Goal: Feedback & Contribution: Leave review/rating

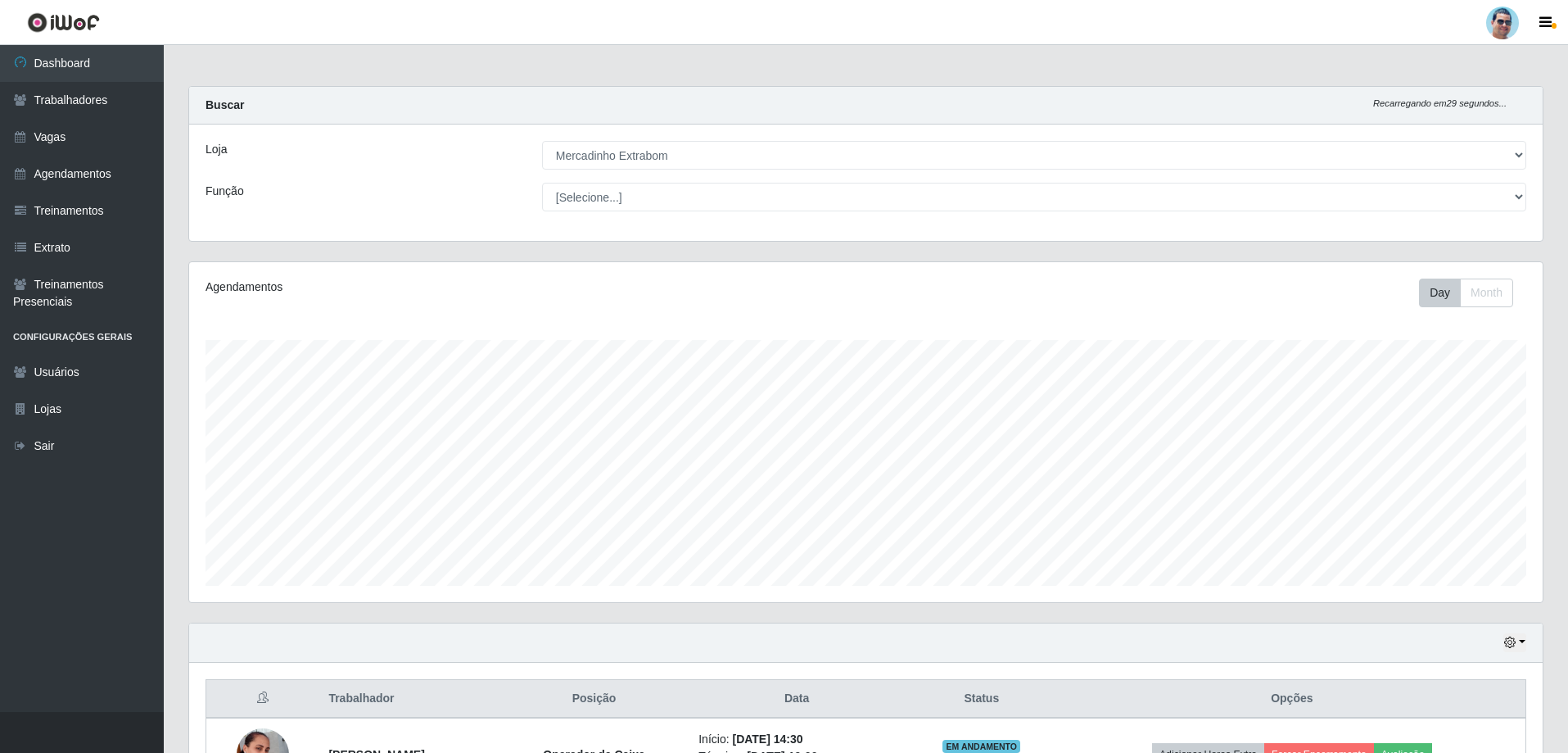
select select "175"
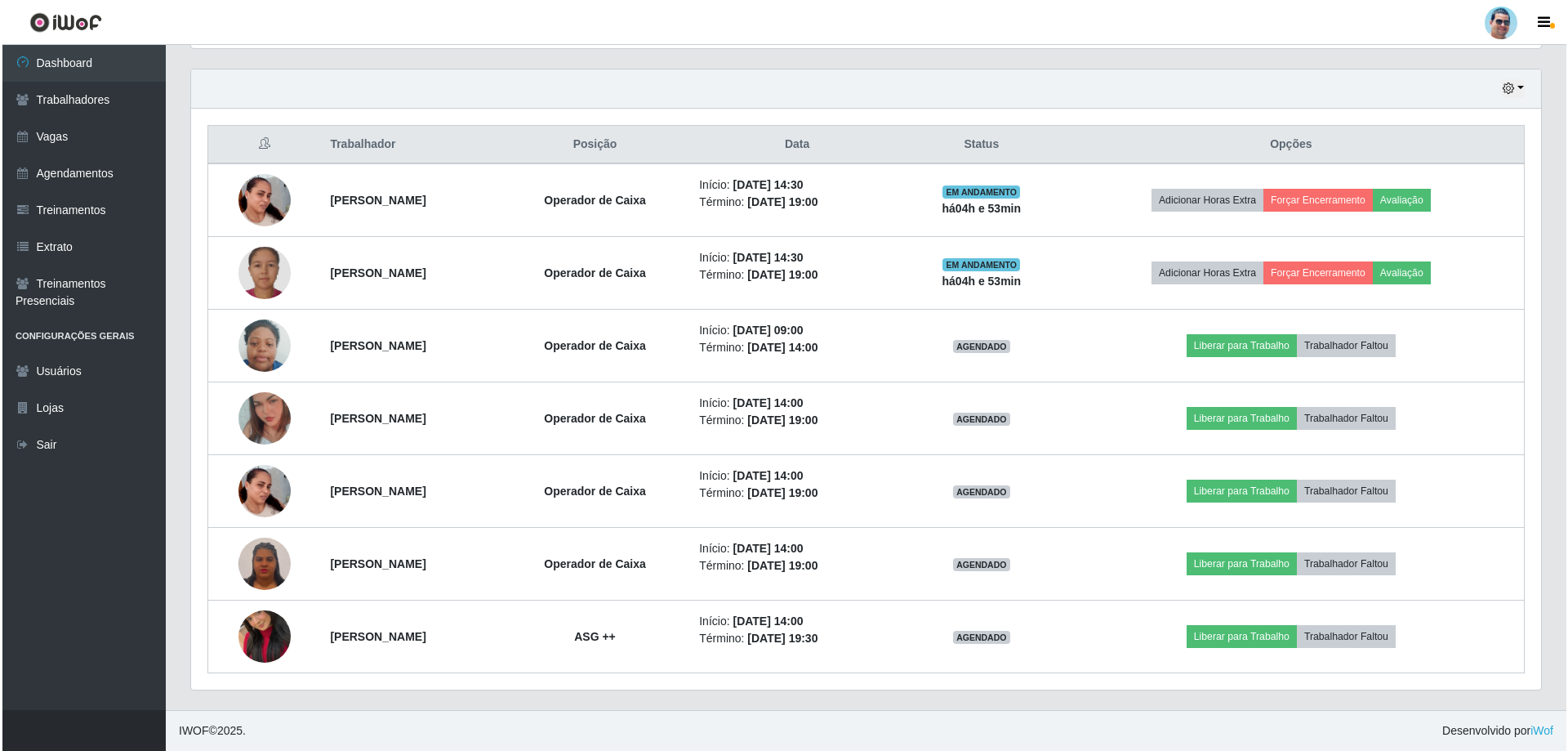
scroll to position [339, 1350]
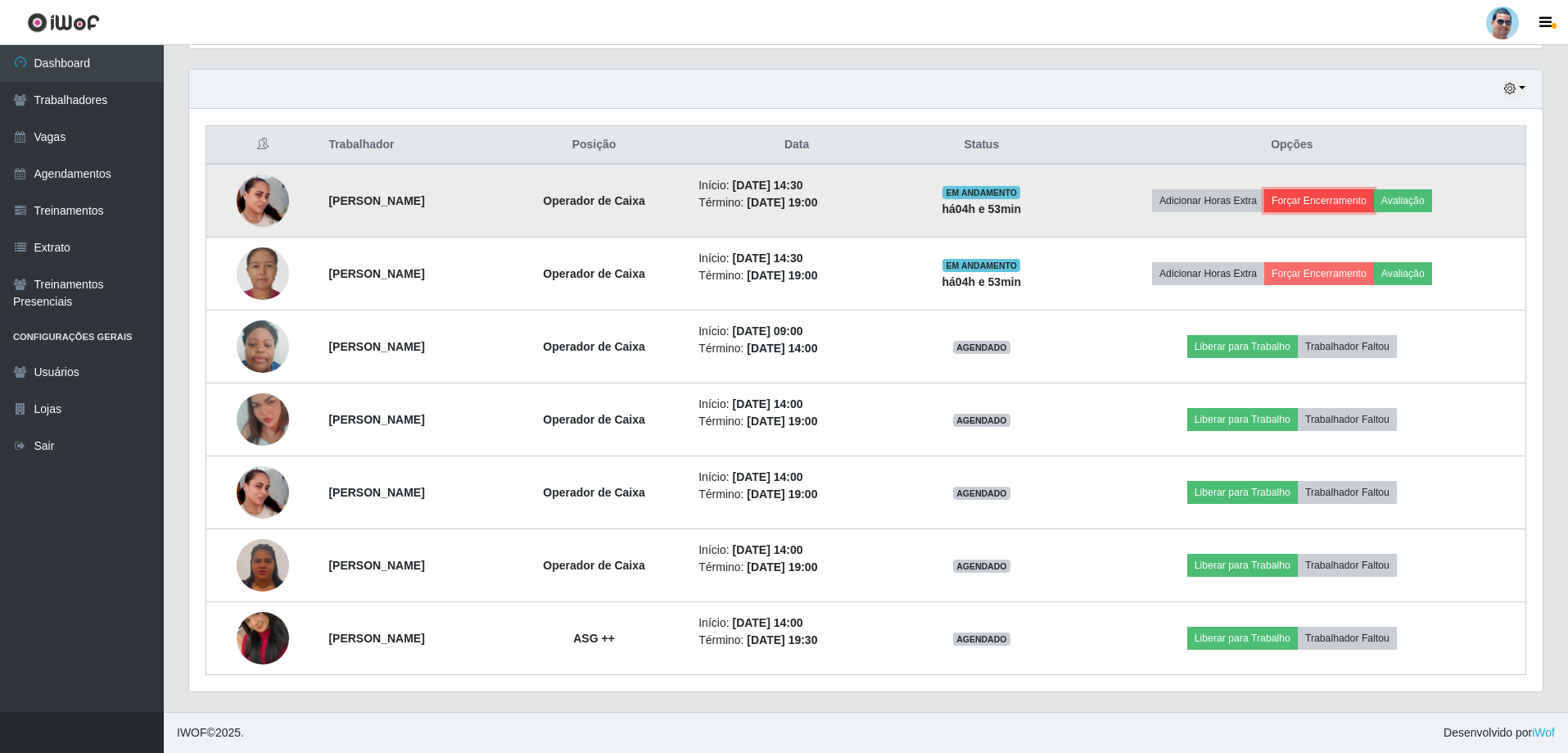
click at [1320, 202] on button "Forçar Encerramento" at bounding box center [1319, 200] width 110 height 23
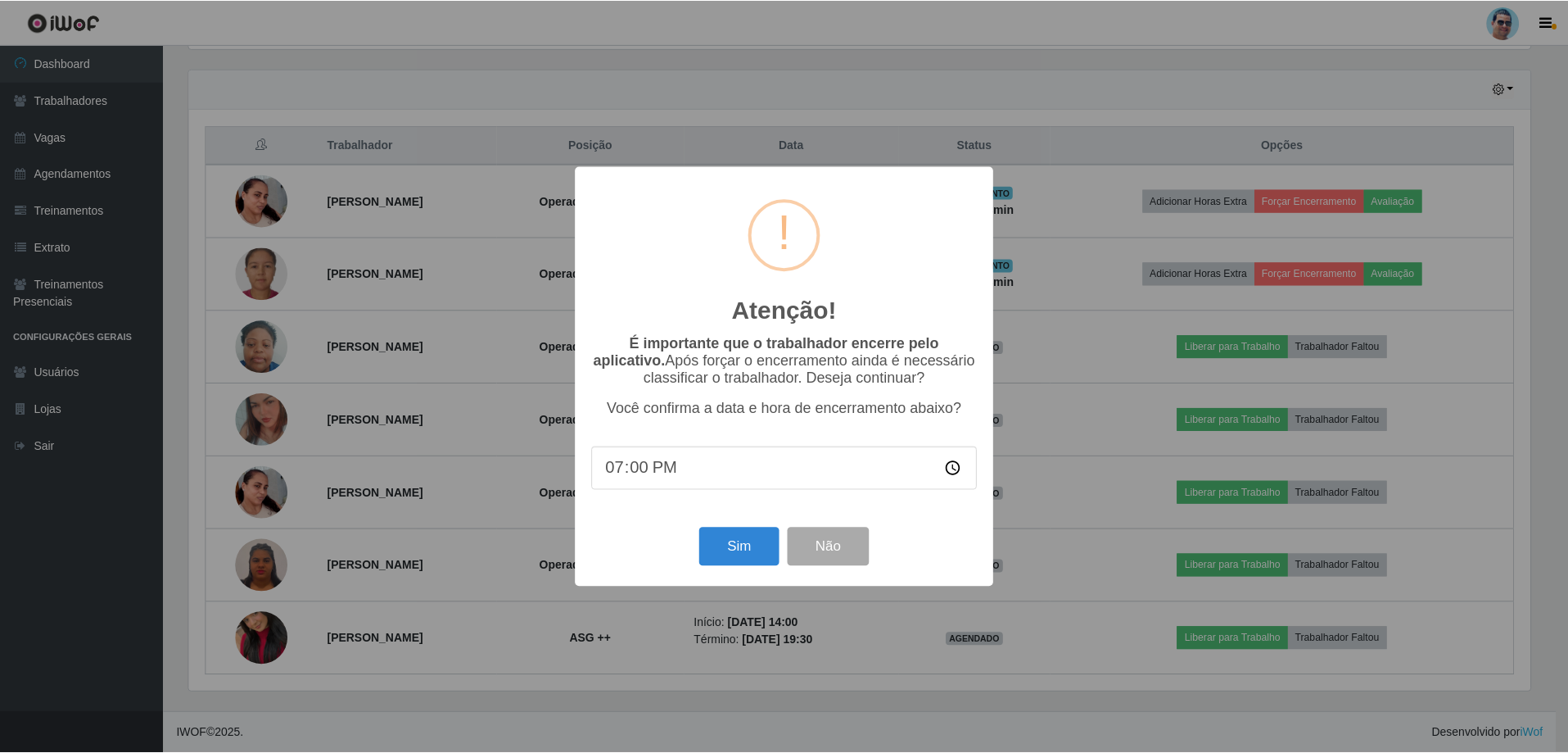
scroll to position [340, 1346]
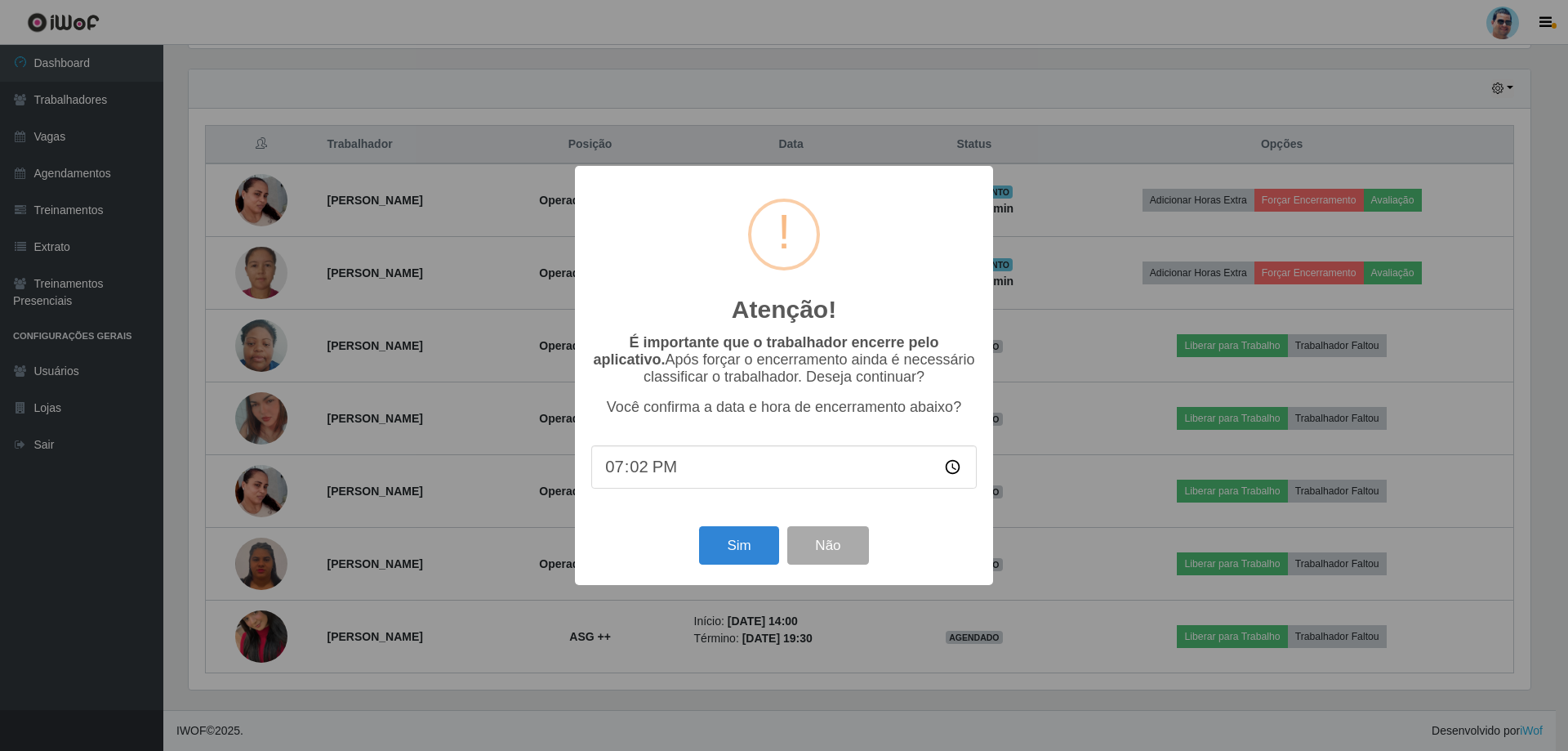
type input "19:20"
click at [761, 549] on button "Sim" at bounding box center [738, 546] width 79 height 38
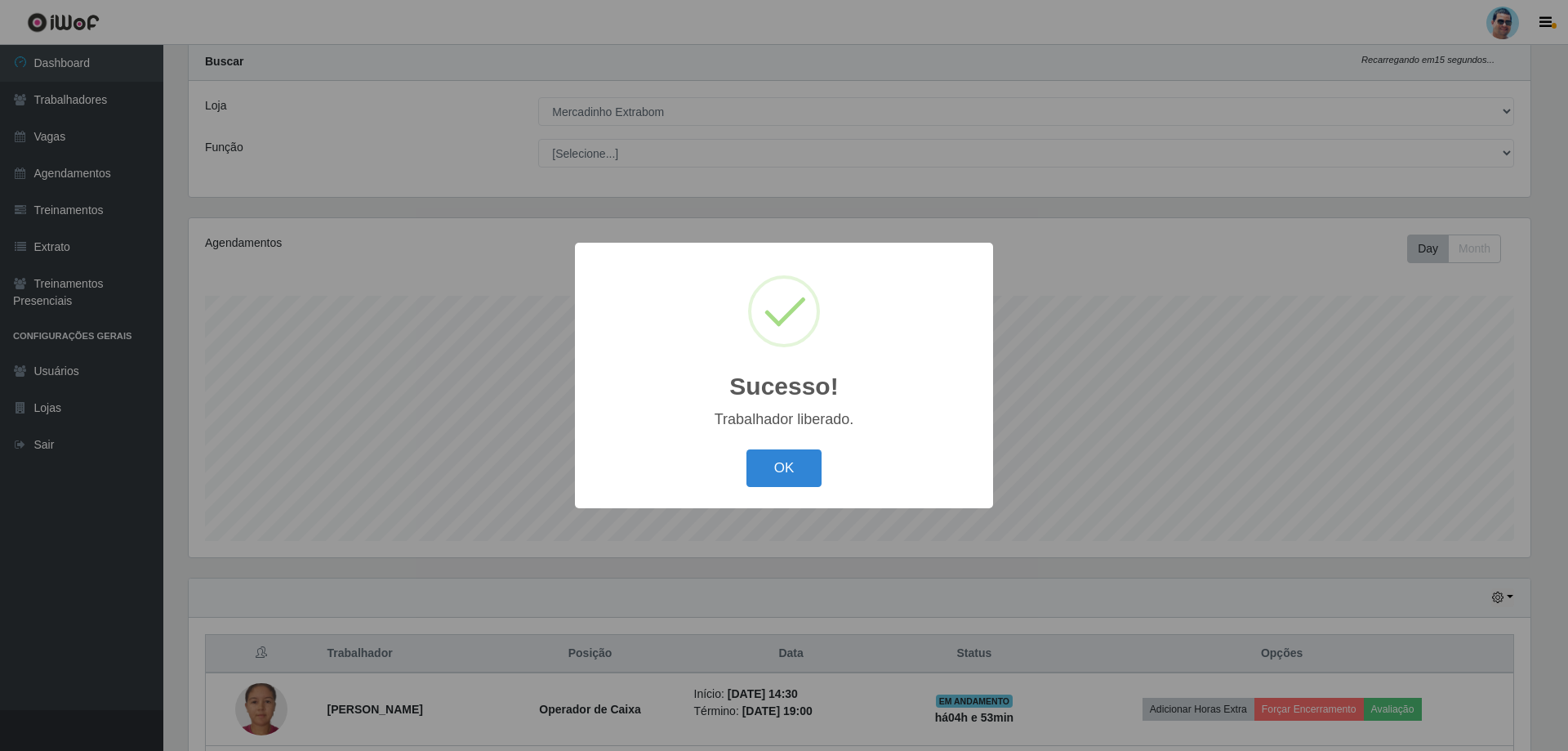
click at [746, 450] on button "OK" at bounding box center [784, 469] width 76 height 38
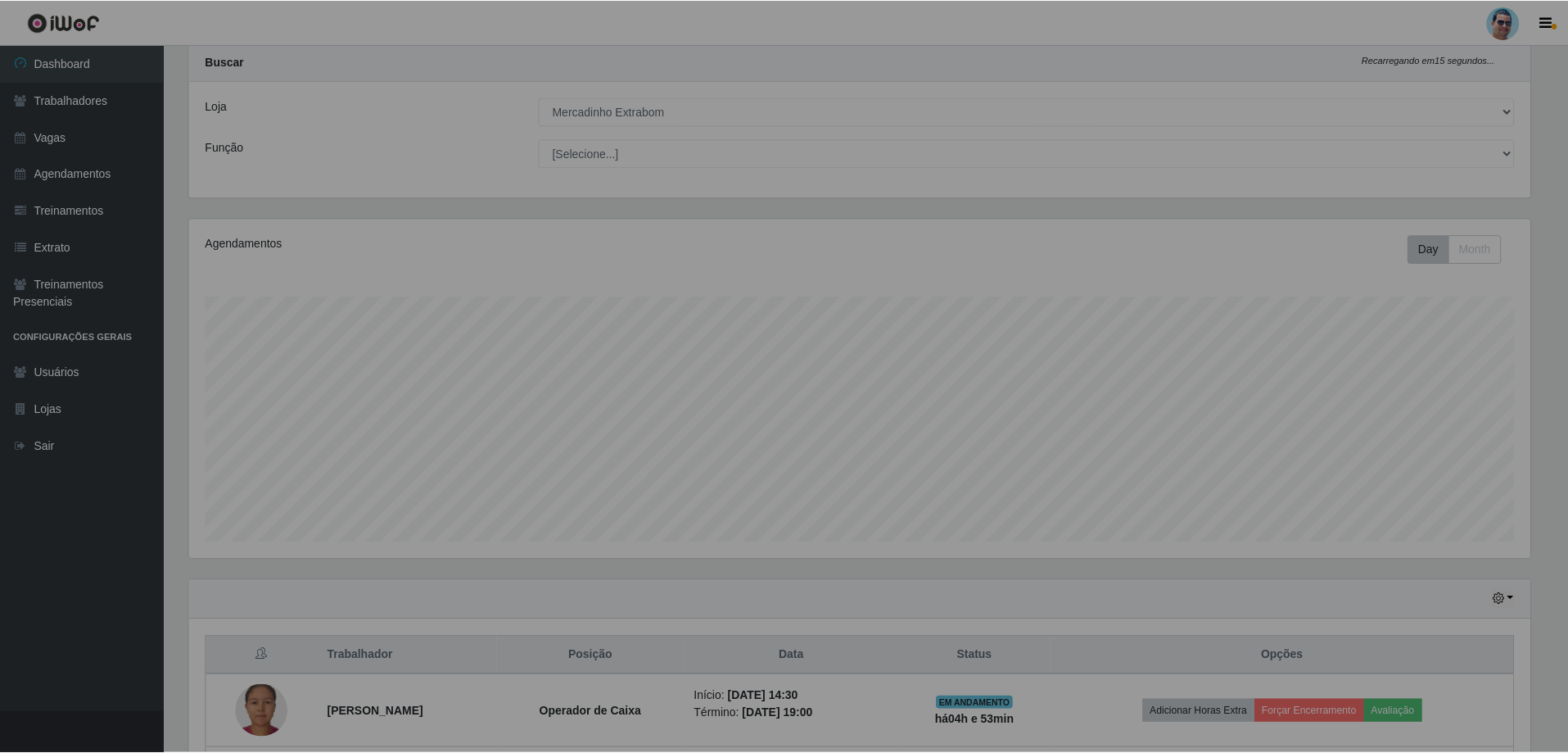
scroll to position [340, 1354]
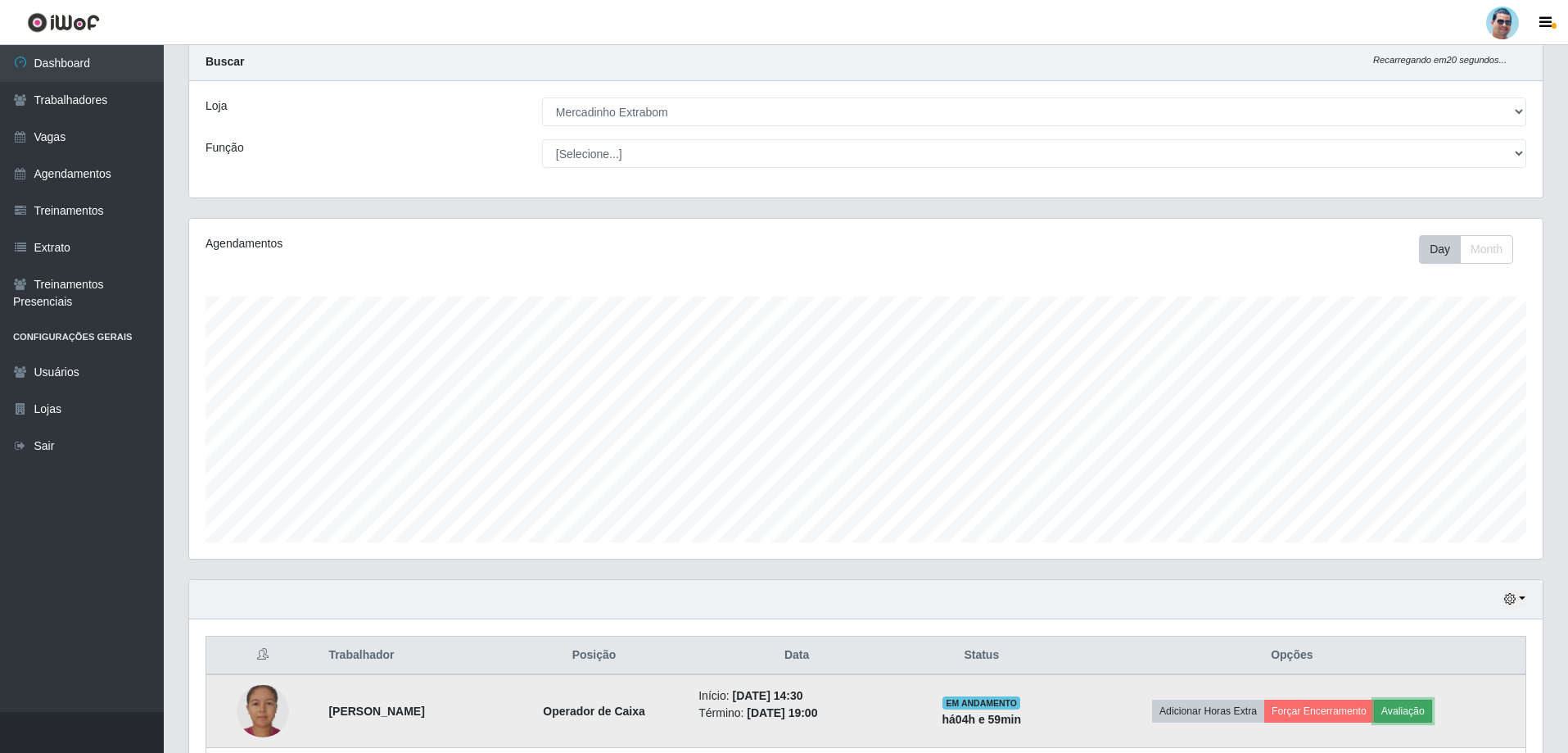
click at [1433, 713] on button "Avaliação" at bounding box center [1403, 710] width 59 height 23
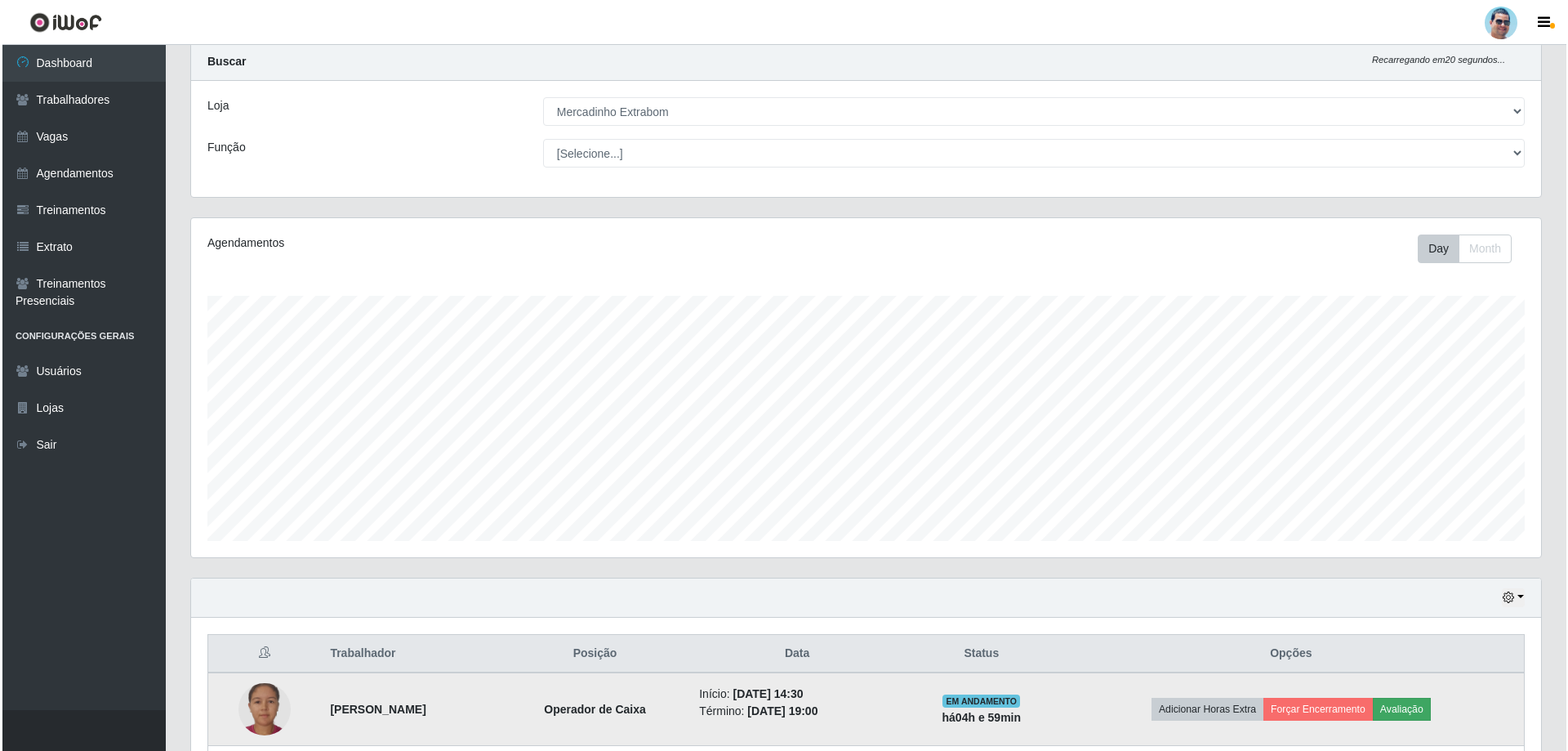
scroll to position [339, 1342]
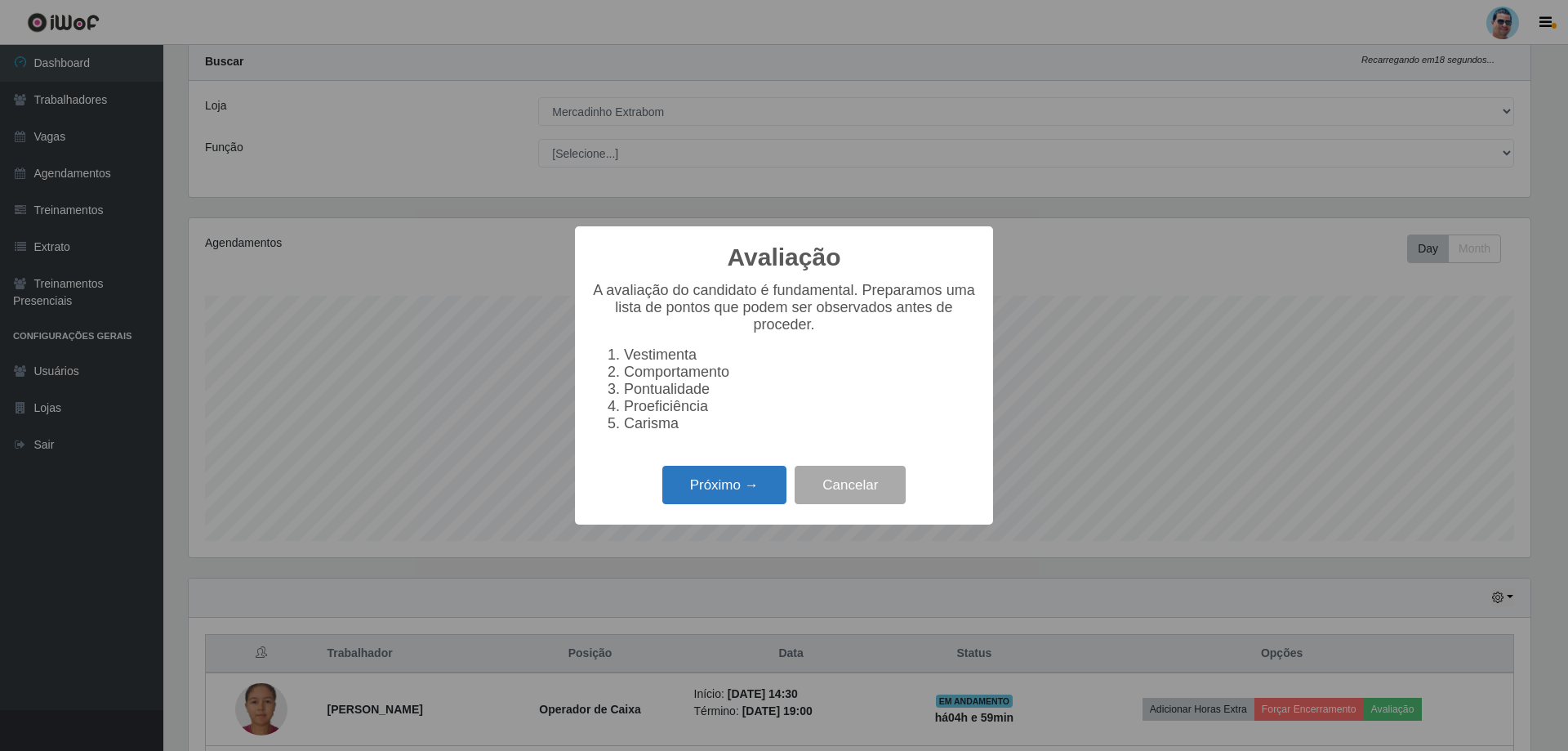
click at [738, 501] on button "Próximo →" at bounding box center [724, 485] width 124 height 38
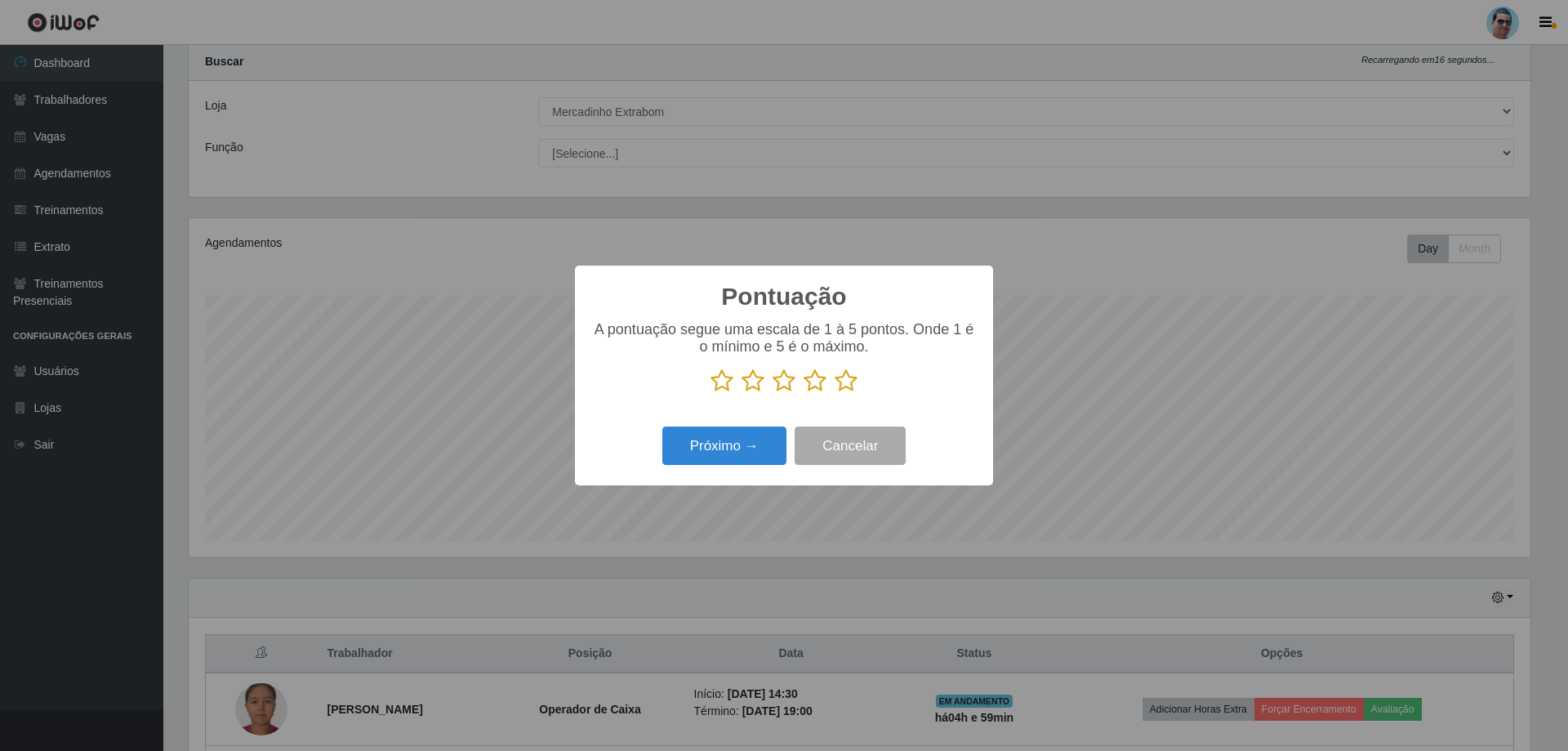
click at [843, 376] on icon at bounding box center [846, 381] width 23 height 24
click at [835, 393] on input "radio" at bounding box center [835, 393] width 0 height 0
click at [743, 449] on button "Próximo →" at bounding box center [724, 446] width 124 height 38
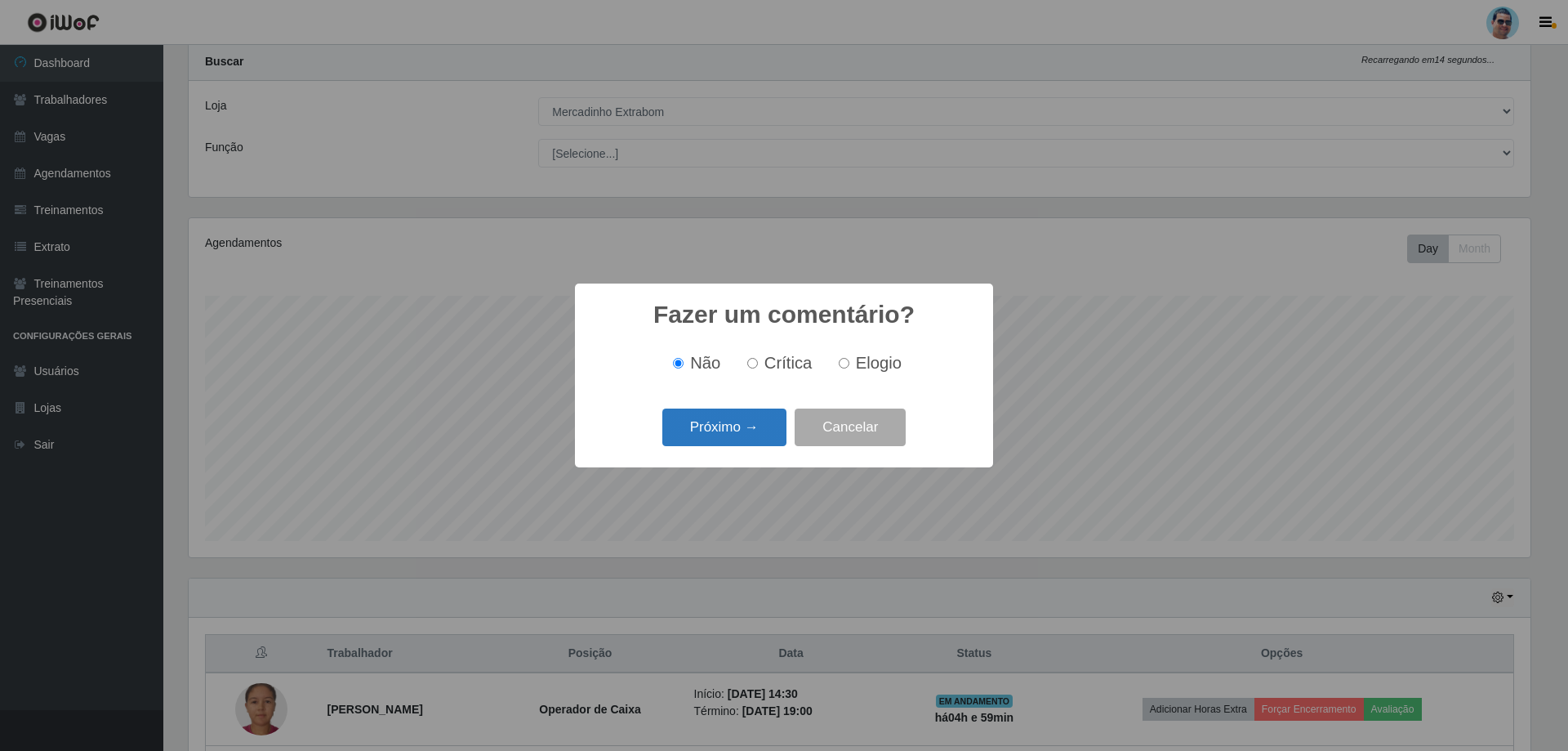
click at [776, 433] on button "Próximo →" at bounding box center [724, 428] width 124 height 38
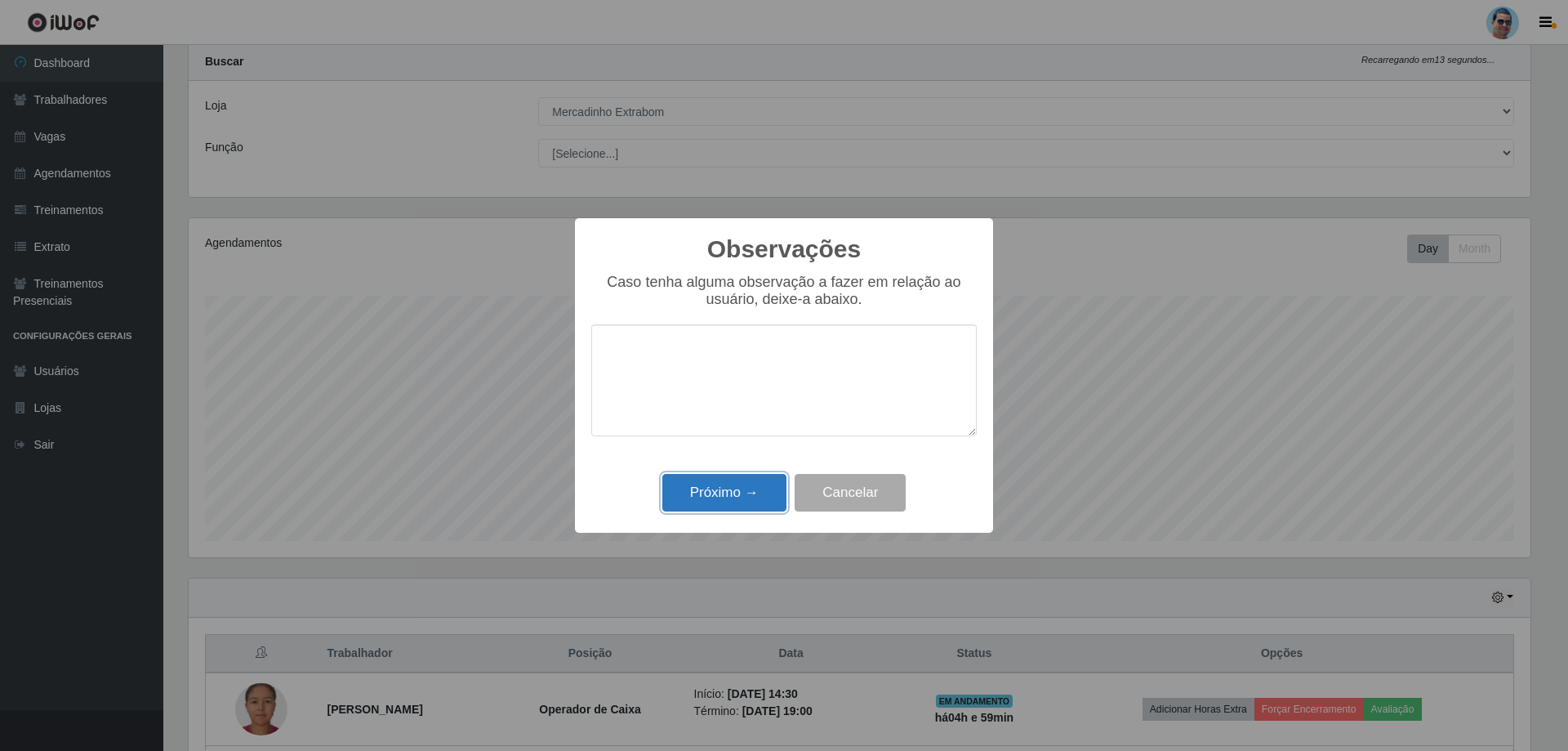
click at [762, 497] on button "Próximo →" at bounding box center [724, 493] width 124 height 38
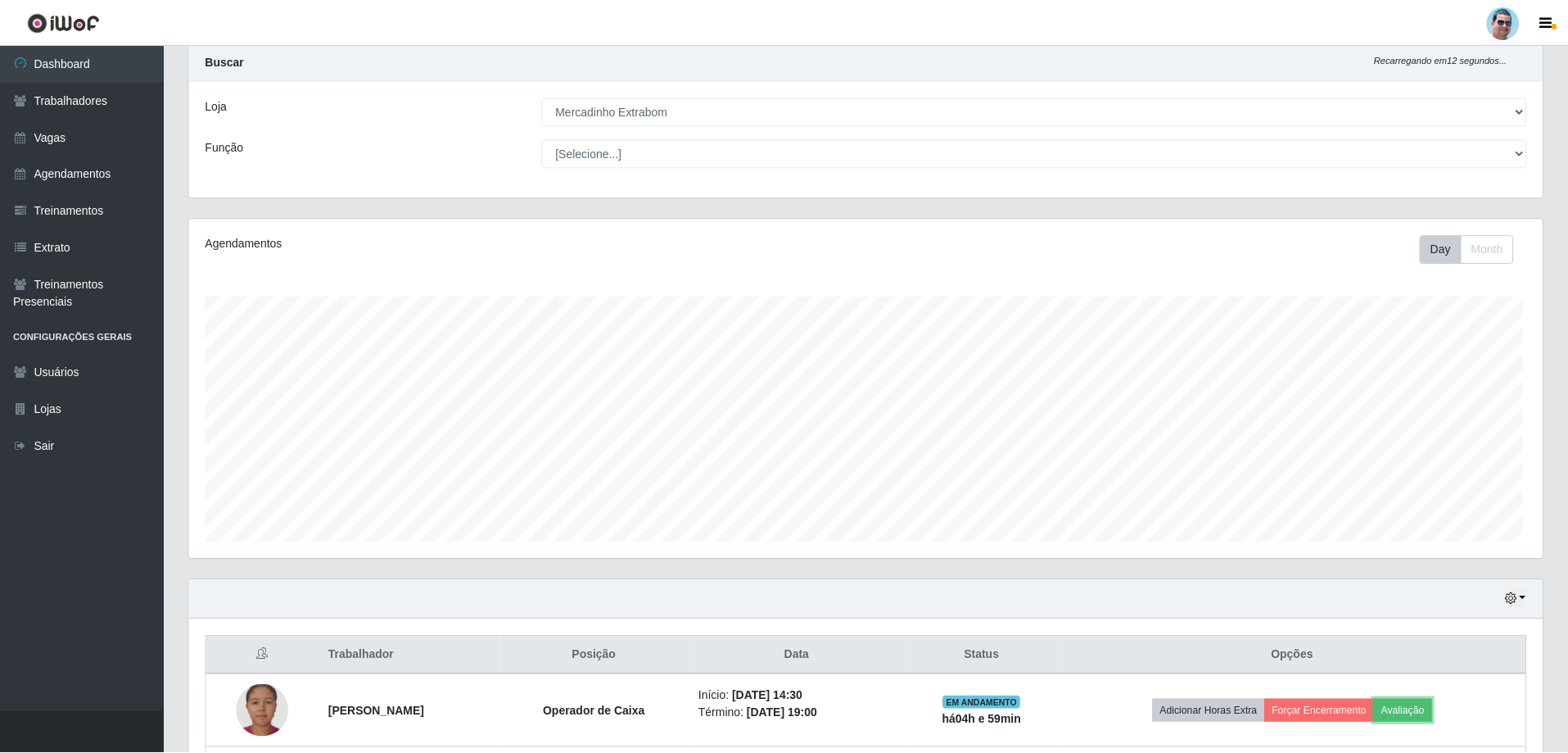
scroll to position [340, 1354]
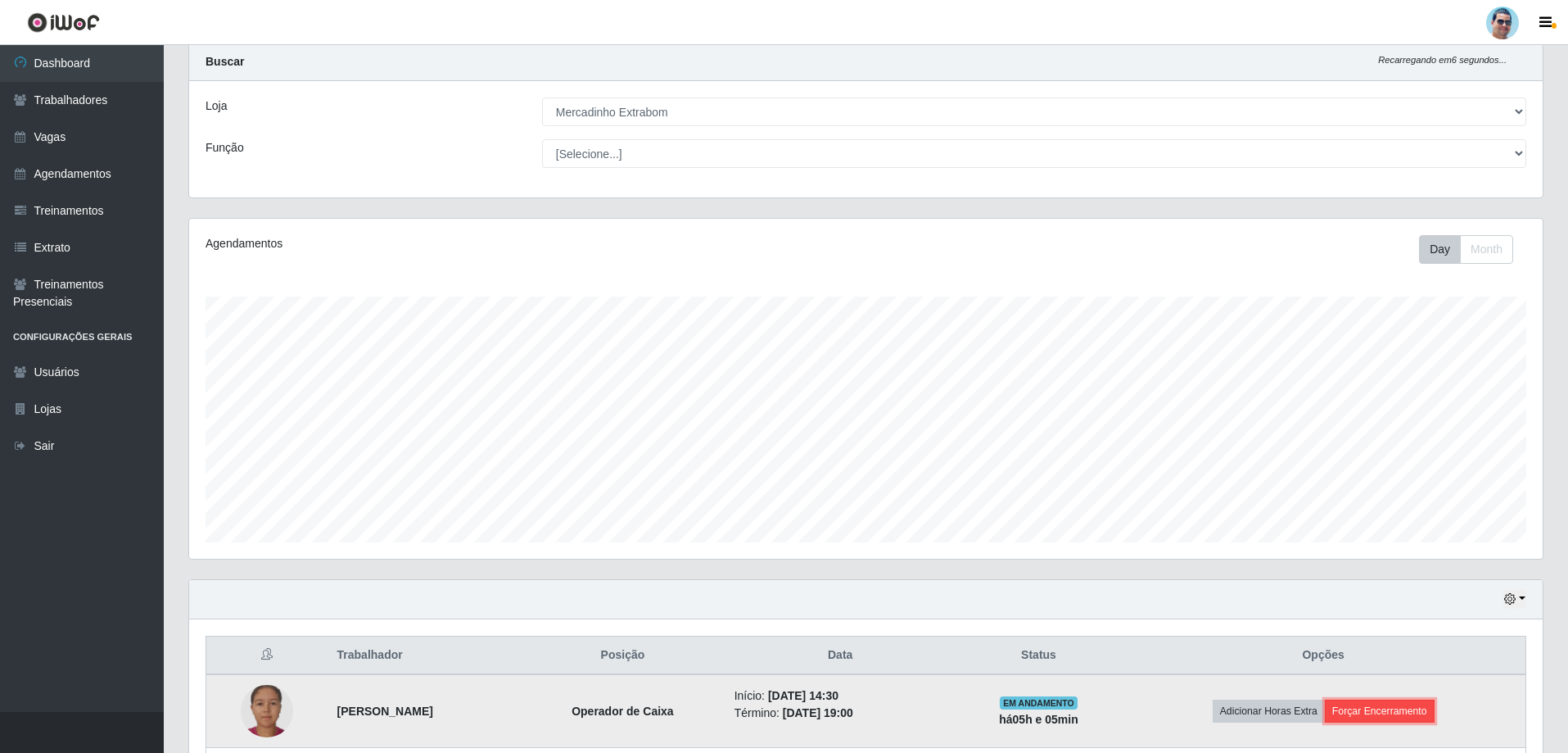
click at [1402, 710] on button "Forçar Encerramento" at bounding box center [1379, 710] width 110 height 23
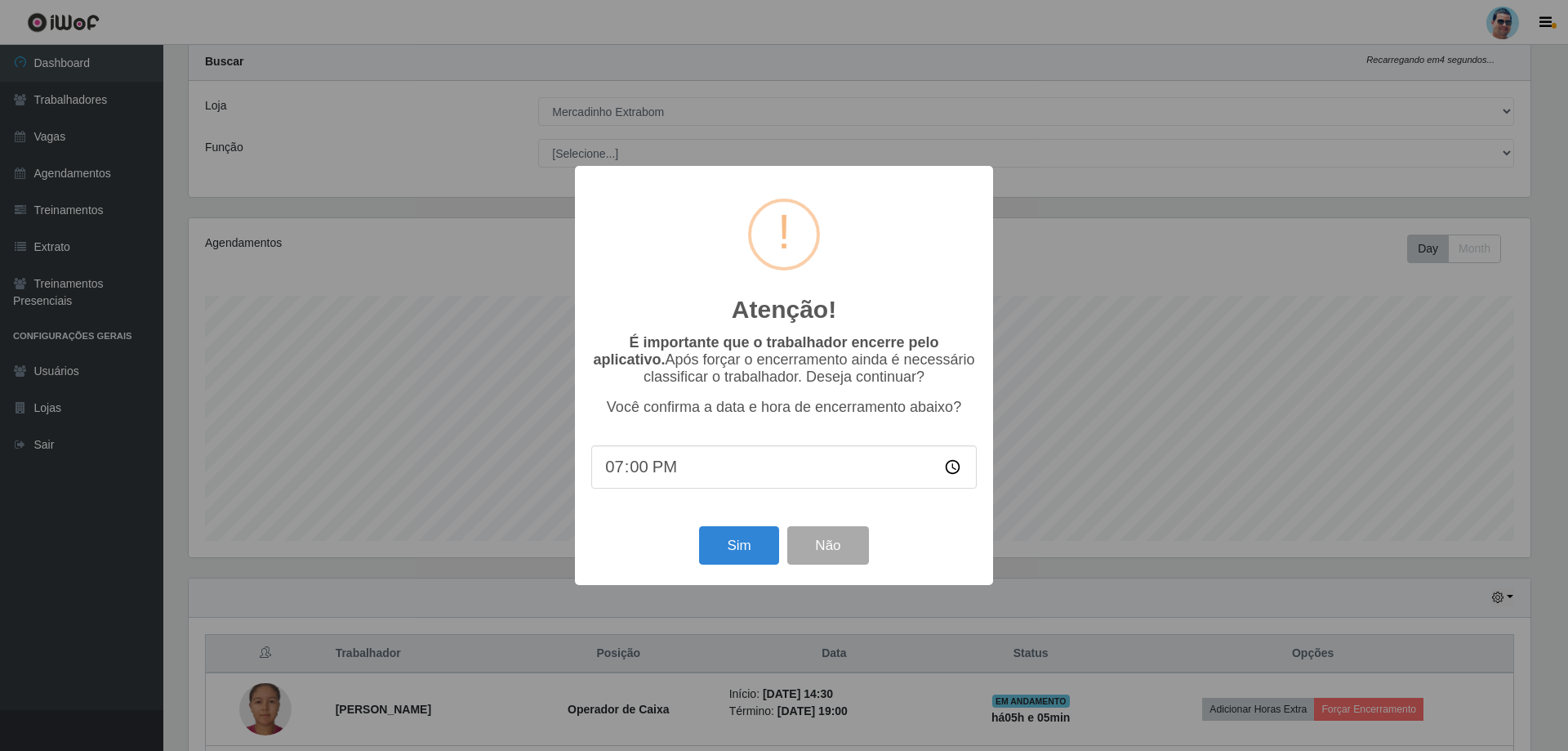
click at [641, 479] on input "19:00" at bounding box center [784, 467] width 385 height 43
type input "19:33"
click at [755, 554] on button "Sim" at bounding box center [738, 546] width 79 height 38
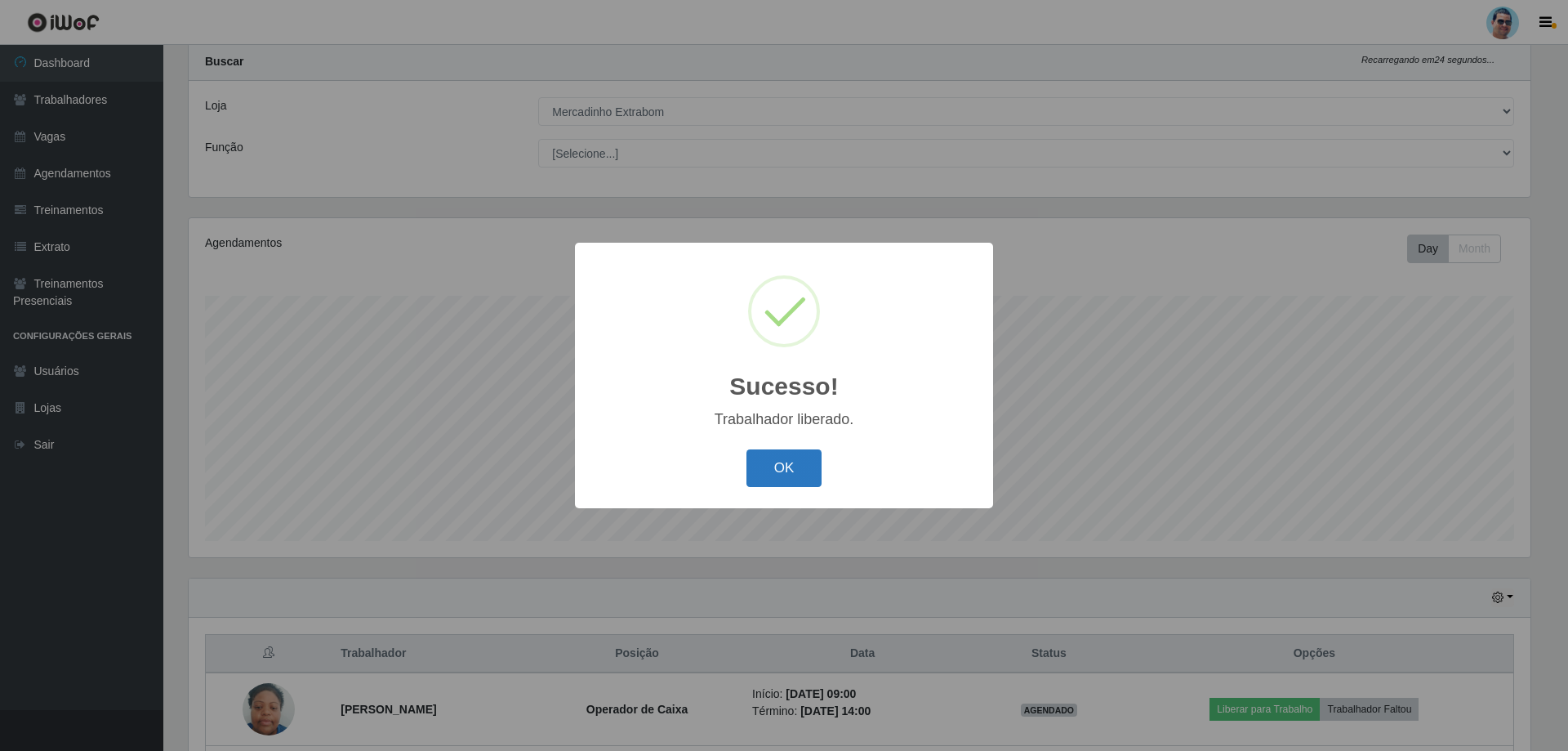
click at [813, 481] on button "OK" at bounding box center [784, 469] width 76 height 38
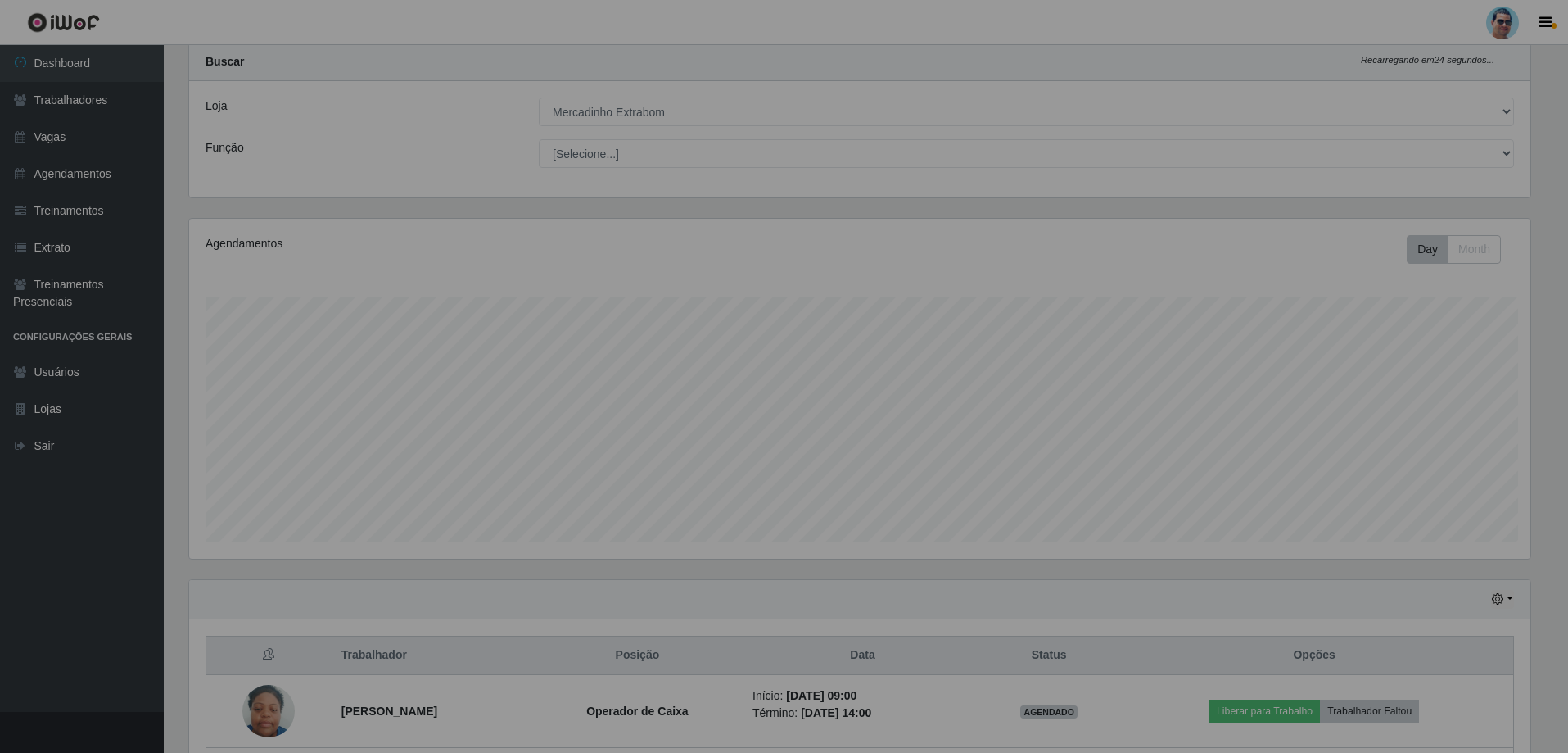
scroll to position [340, 1354]
